Goal: Information Seeking & Learning: Learn about a topic

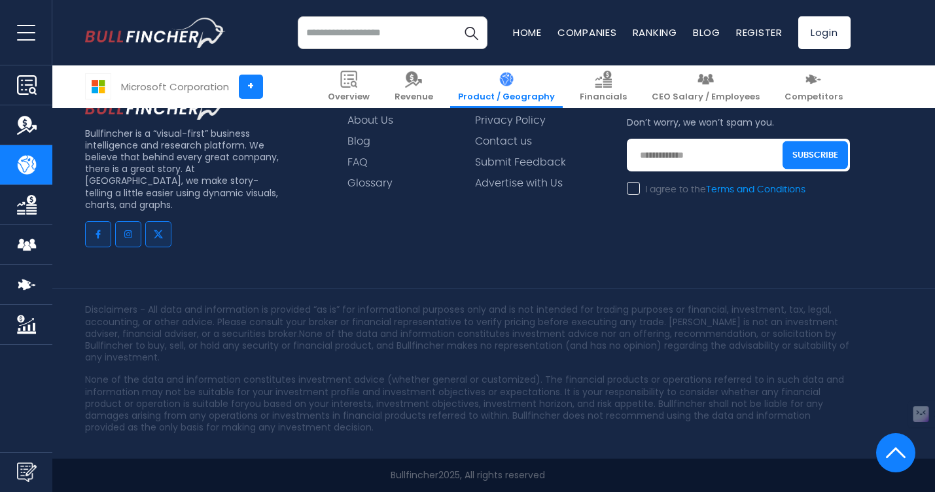
scroll to position [3085, 0]
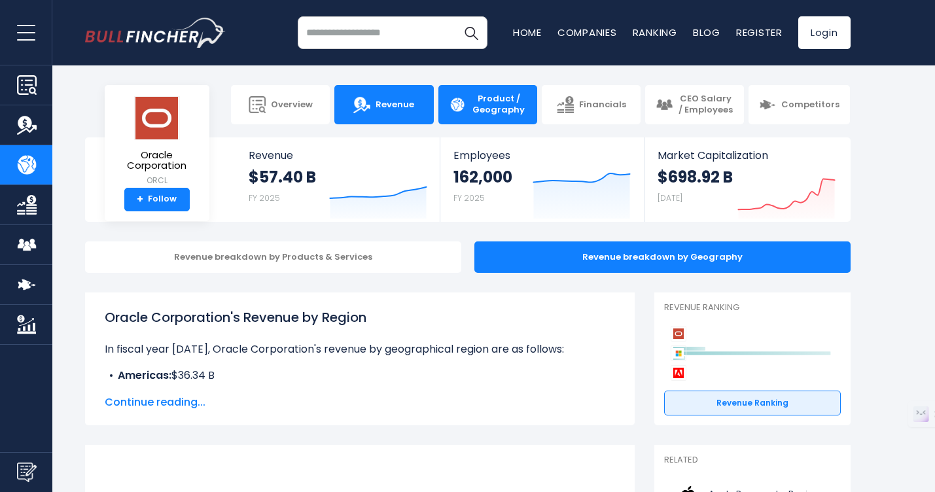
click at [402, 107] on span "Revenue" at bounding box center [395, 104] width 39 height 11
click at [181, 400] on span "Continue reading..." at bounding box center [360, 403] width 510 height 16
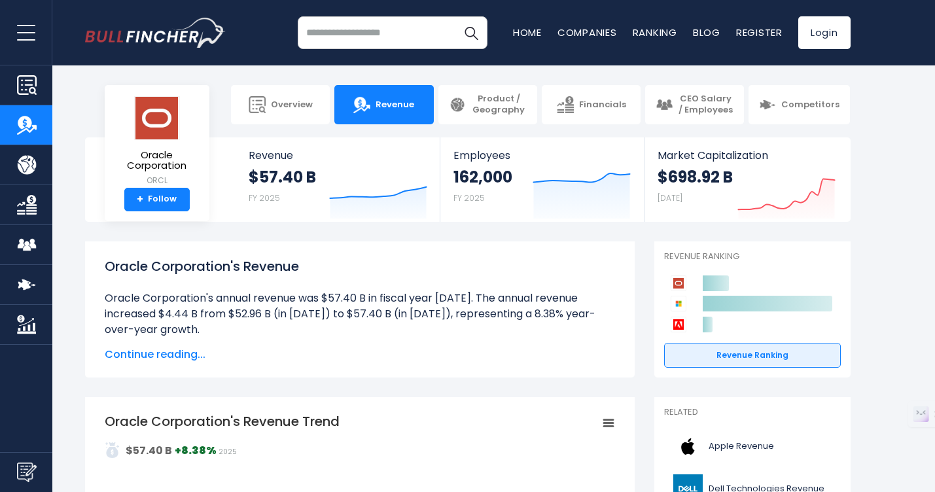
click at [160, 356] on span "Continue reading..." at bounding box center [360, 355] width 510 height 16
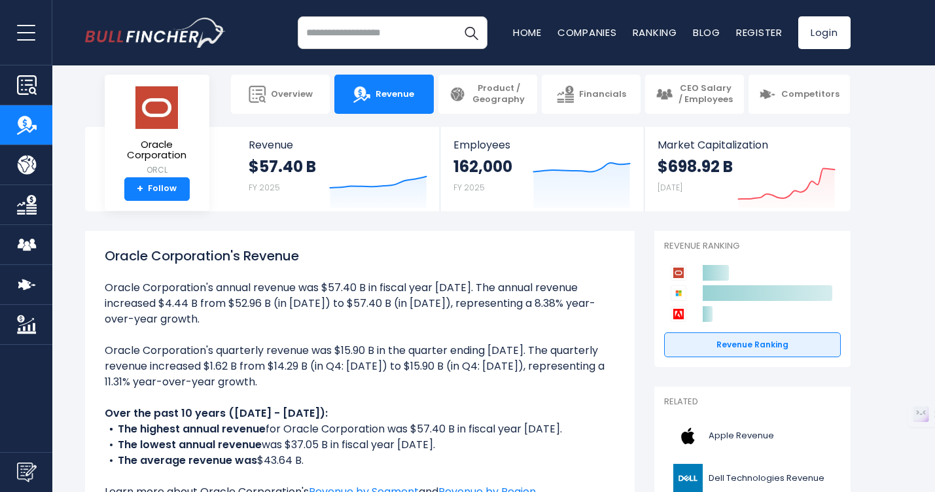
scroll to position [170, 0]
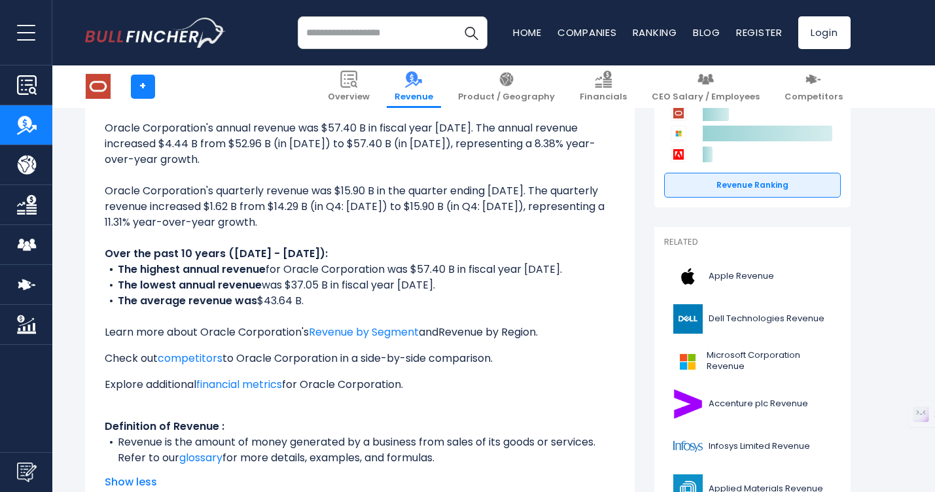
click at [484, 332] on link "Revenue by Region" at bounding box center [487, 332] width 98 height 15
